Goal: Book appointment/travel/reservation

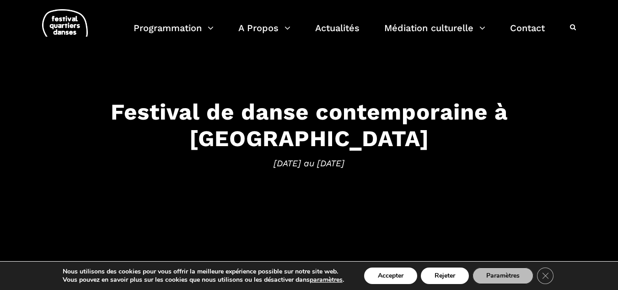
scroll to position [34, 0]
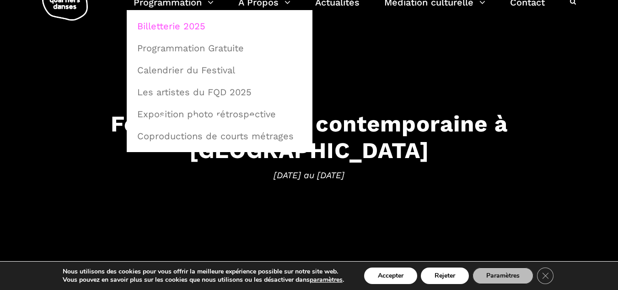
click at [173, 25] on link "Billetterie 2025" at bounding box center [220, 26] width 176 height 21
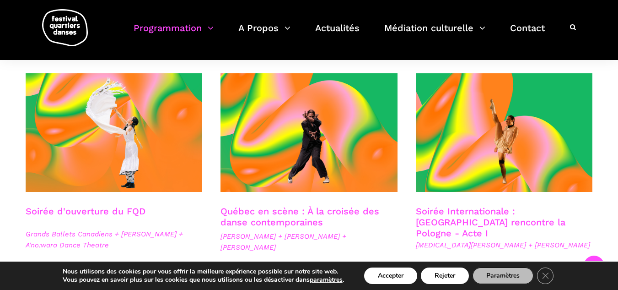
scroll to position [215, 0]
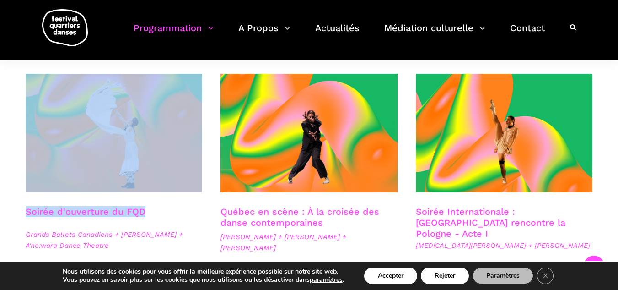
drag, startPoint x: 21, startPoint y: 206, endPoint x: 176, endPoint y: 224, distance: 156.3
click at [176, 224] on div "Soirée d'ouverture du FQD Grands Ballets Canadiens + [PERSON_NAME] + A'no:wara …" at bounding box center [113, 205] width 195 height 262
copy div "Soirée d'ouverture du FQD"
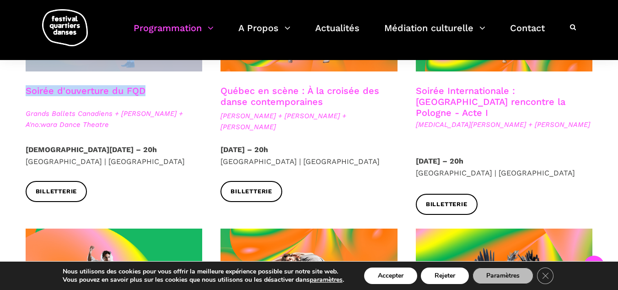
scroll to position [339, 0]
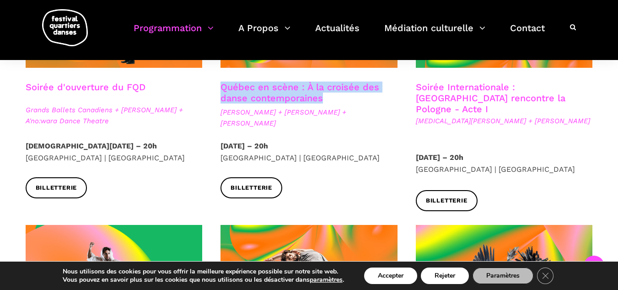
drag, startPoint x: 219, startPoint y: 85, endPoint x: 327, endPoint y: 102, distance: 109.4
click at [327, 102] on div "Québec en scène : À la croisée des danse contemporaines [PERSON_NAME] + [PERSON…" at bounding box center [308, 110] width 195 height 59
copy link "Québec en scène : À la croisée des danse contemporaines"
